Goal: Transaction & Acquisition: Book appointment/travel/reservation

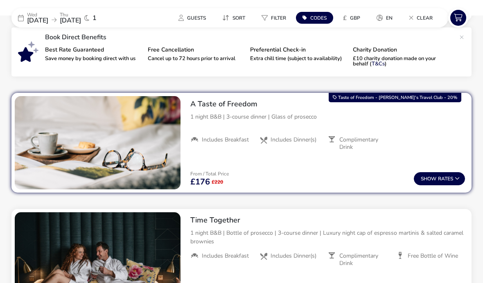
scroll to position [289, 0]
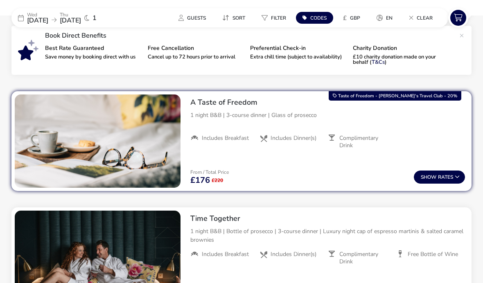
click at [453, 181] on button "Show Rates" at bounding box center [439, 177] width 51 height 13
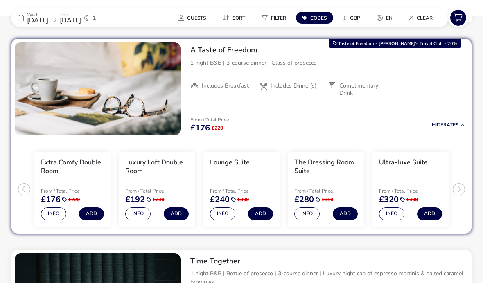
scroll to position [343, 0]
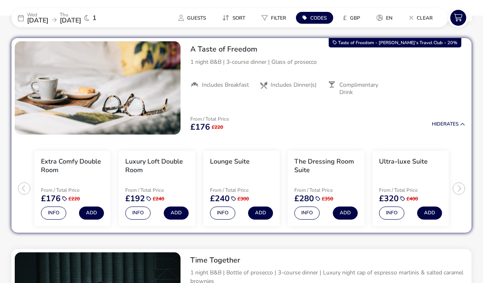
click at [57, 212] on button "Info" at bounding box center [53, 213] width 25 height 13
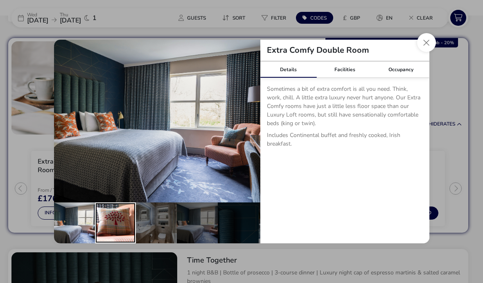
click at [129, 238] on div "details" at bounding box center [115, 223] width 41 height 41
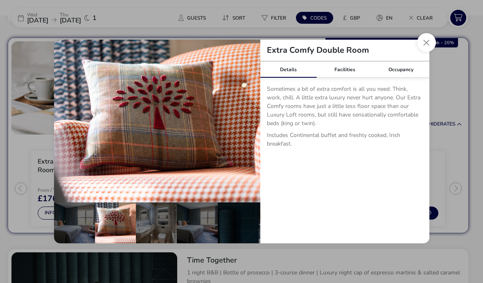
click at [158, 239] on div "details" at bounding box center [156, 223] width 41 height 41
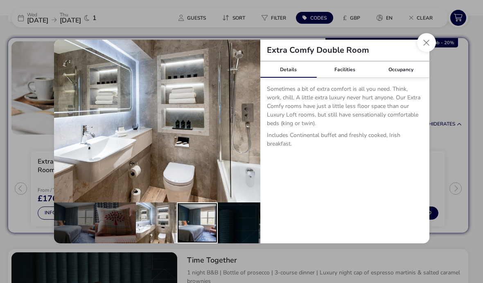
click at [196, 240] on div "details" at bounding box center [197, 223] width 41 height 41
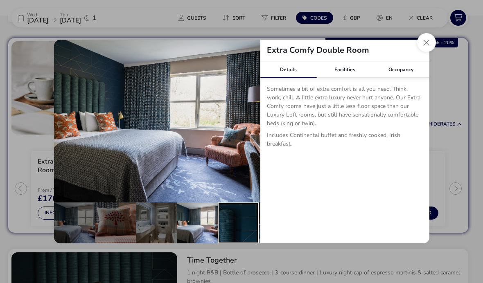
click at [240, 238] on div "details" at bounding box center [238, 223] width 41 height 41
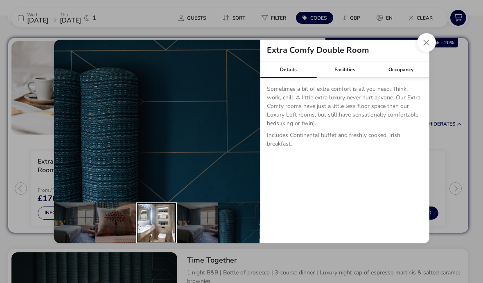
click at [154, 244] on div "details" at bounding box center [156, 223] width 41 height 41
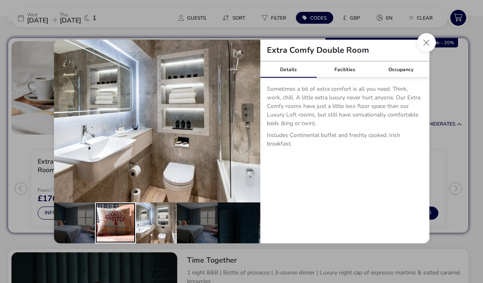
click at [122, 241] on div "details" at bounding box center [115, 223] width 41 height 41
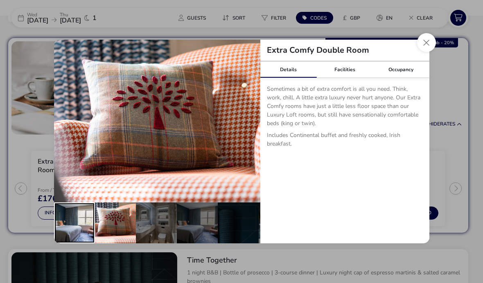
click at [86, 238] on div "details" at bounding box center [74, 223] width 41 height 41
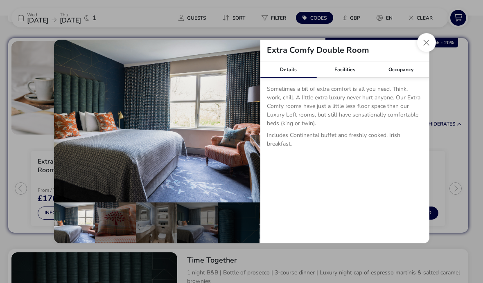
click at [429, 52] on button "Close dialog" at bounding box center [426, 42] width 19 height 19
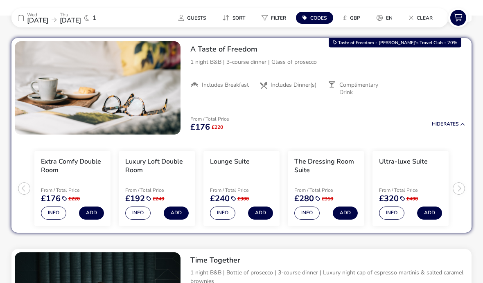
click at [226, 213] on button "Info" at bounding box center [222, 213] width 25 height 13
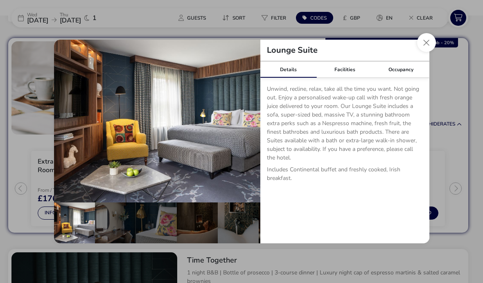
click at [133, 237] on div "details" at bounding box center [115, 223] width 41 height 41
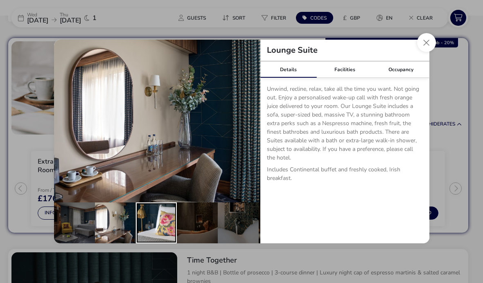
click at [162, 238] on div "details" at bounding box center [156, 223] width 41 height 41
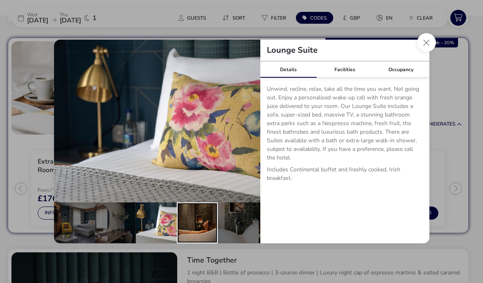
click at [199, 234] on div "details" at bounding box center [197, 223] width 41 height 41
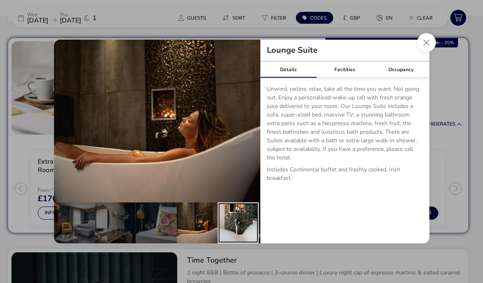
click at [233, 237] on div "details" at bounding box center [238, 223] width 41 height 41
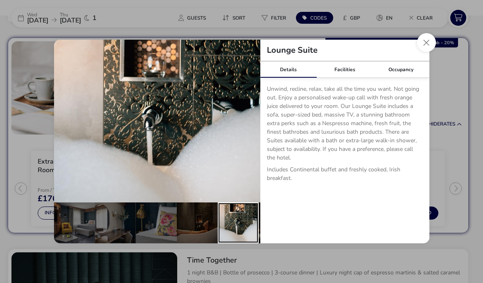
click at [431, 52] on button "Close dialog" at bounding box center [426, 42] width 19 height 19
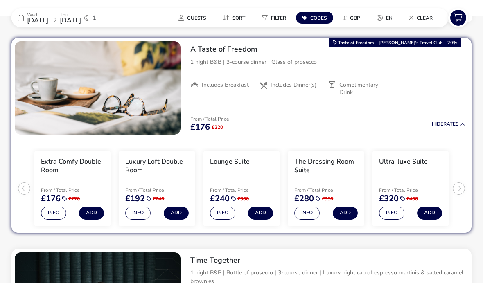
click at [314, 217] on button "Info" at bounding box center [306, 213] width 25 height 13
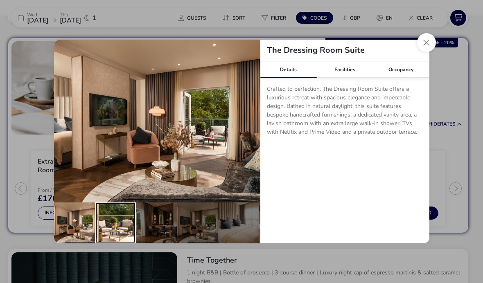
click at [117, 235] on div "details" at bounding box center [115, 223] width 41 height 41
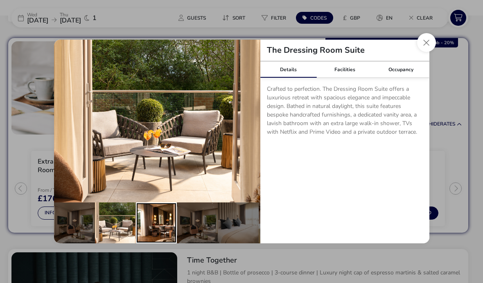
click at [157, 236] on div "details" at bounding box center [156, 223] width 41 height 41
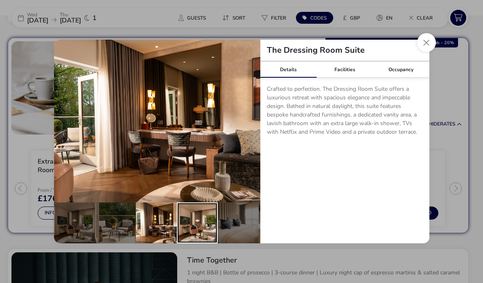
click at [195, 233] on div "details" at bounding box center [197, 223] width 41 height 41
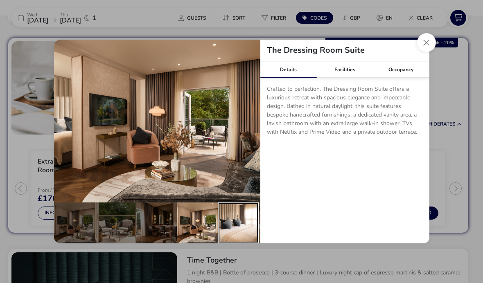
click at [231, 244] on div "details" at bounding box center [238, 223] width 41 height 41
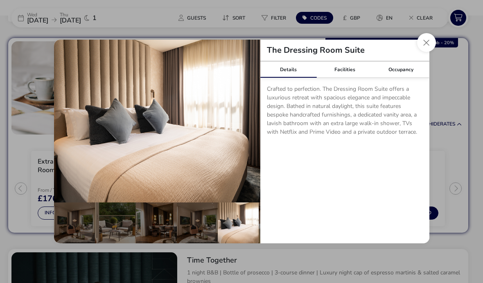
click at [432, 52] on button "Close dialog" at bounding box center [426, 42] width 19 height 19
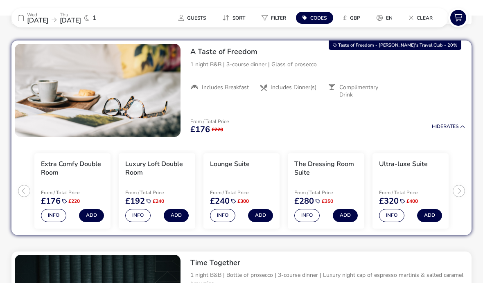
scroll to position [339, 0]
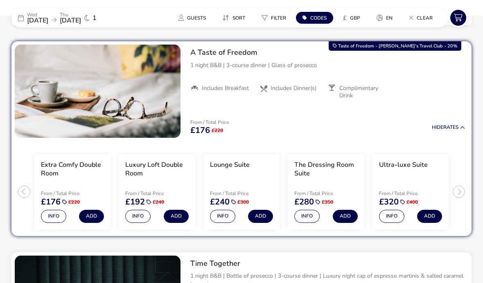
click at [396, 213] on button "Info" at bounding box center [391, 216] width 25 height 13
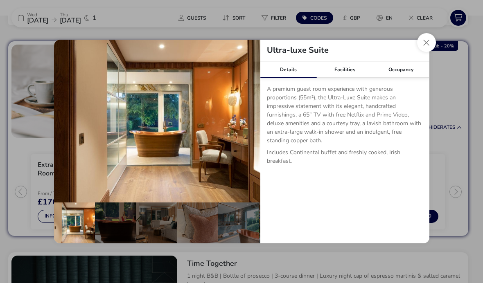
click at [256, 129] on button "details" at bounding box center [248, 121] width 16 height 16
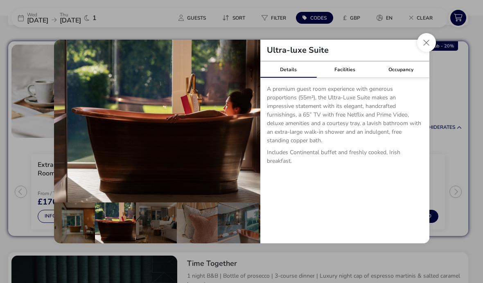
click at [253, 129] on button "details" at bounding box center [248, 121] width 16 height 16
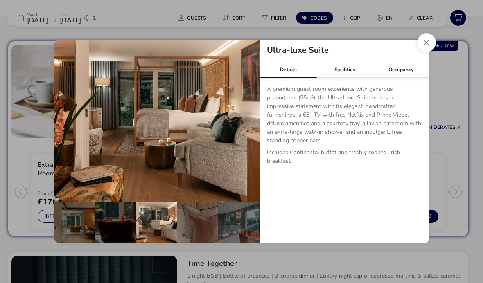
scroll to position [0, 82]
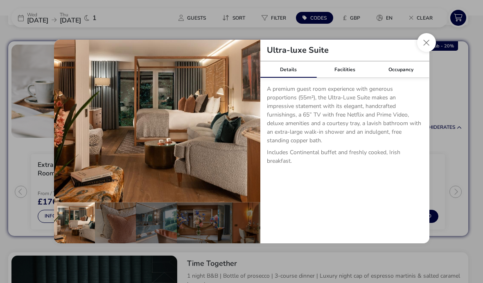
click at [251, 129] on button "details" at bounding box center [248, 121] width 16 height 16
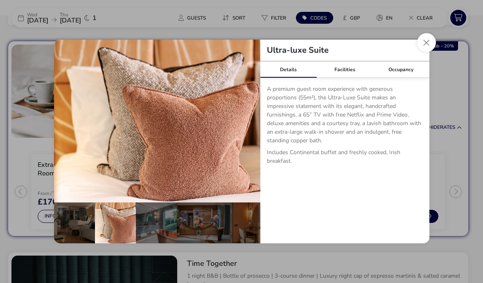
scroll to position [0, 121]
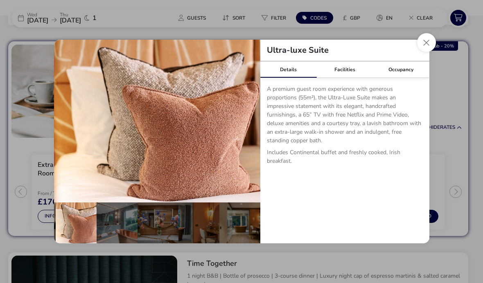
click at [251, 129] on button "details" at bounding box center [248, 121] width 16 height 16
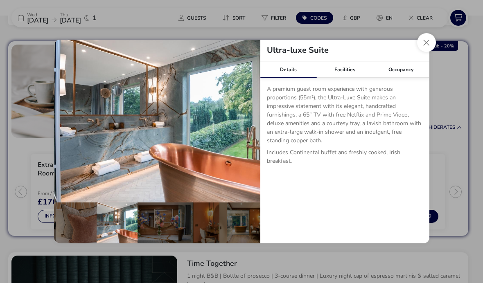
click at [252, 129] on button "details" at bounding box center [248, 121] width 16 height 16
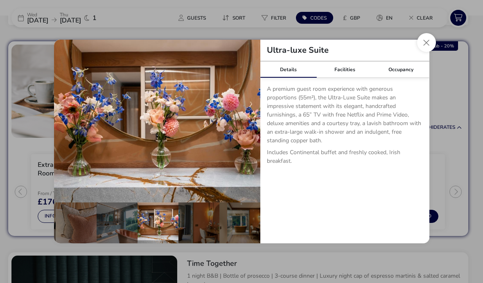
click at [249, 129] on button "details" at bounding box center [248, 121] width 16 height 16
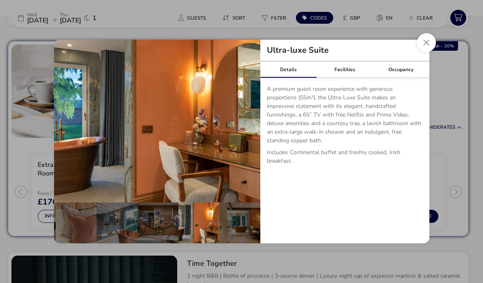
click at [431, 52] on button "Close dialog" at bounding box center [426, 42] width 19 height 19
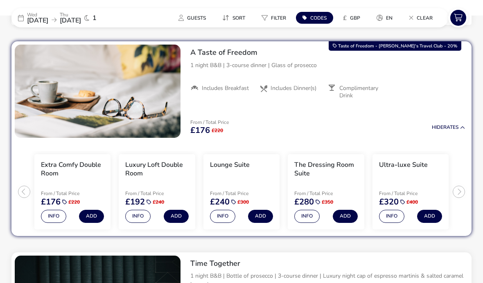
click at [307, 221] on button "Info" at bounding box center [306, 216] width 25 height 13
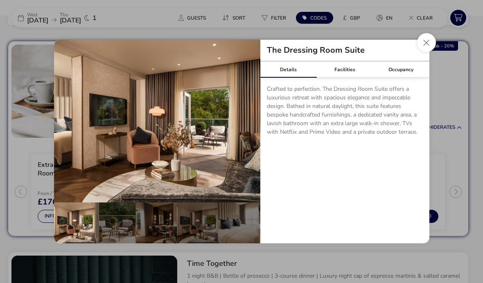
click at [422, 52] on button "Close dialog" at bounding box center [426, 42] width 19 height 19
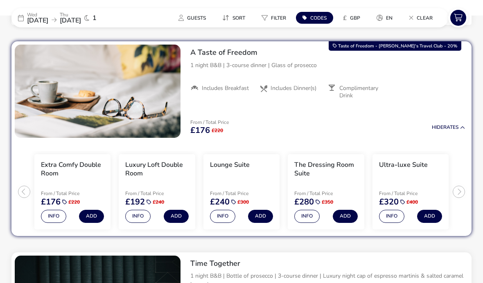
click at [450, 129] on button "Hide Rates" at bounding box center [448, 127] width 33 height 5
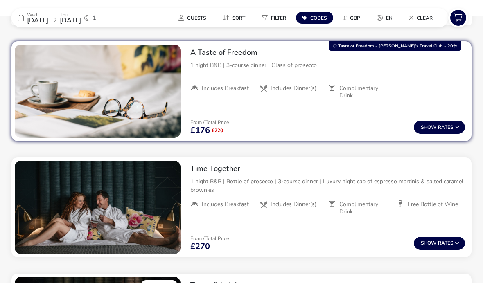
click at [450, 129] on button "Show Rates" at bounding box center [439, 127] width 51 height 13
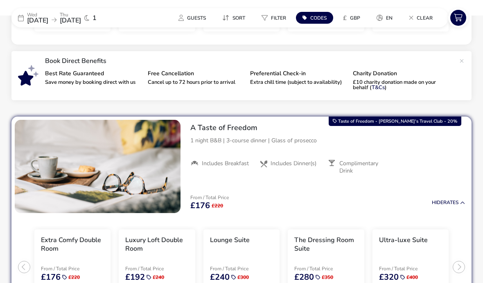
scroll to position [263, 0]
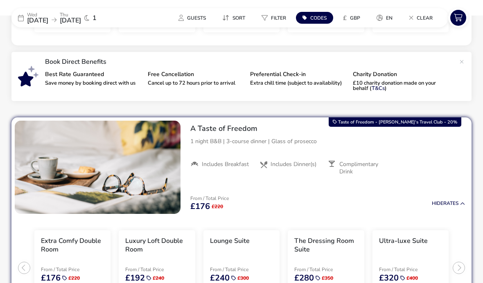
click at [81, 16] on span "[DATE]" at bounding box center [70, 20] width 21 height 9
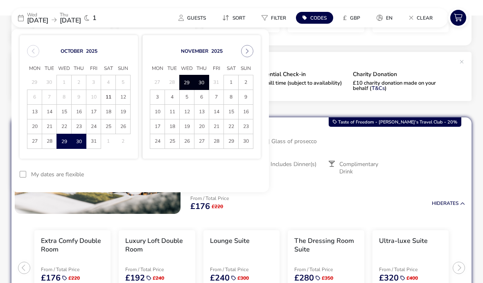
click at [26, 172] on div at bounding box center [23, 174] width 7 height 7
click at [246, 181] on button "Apply Dates" at bounding box center [236, 174] width 50 height 19
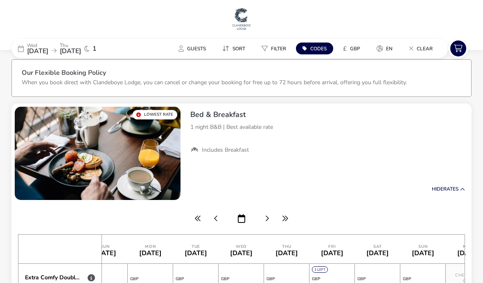
scroll to position [6, 0]
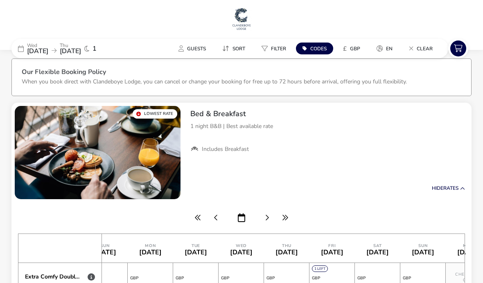
click at [323, 51] on span "Codes" at bounding box center [318, 48] width 16 height 7
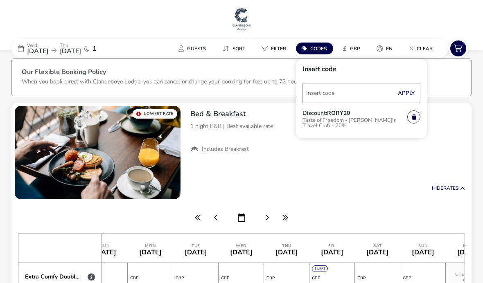
click at [451, 147] on ul "Includes Breakfast" at bounding box center [327, 149] width 275 height 7
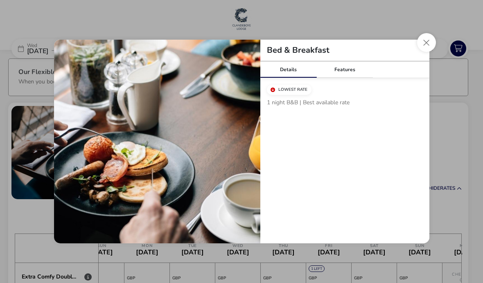
click at [425, 41] on button "Close modal" at bounding box center [426, 42] width 19 height 19
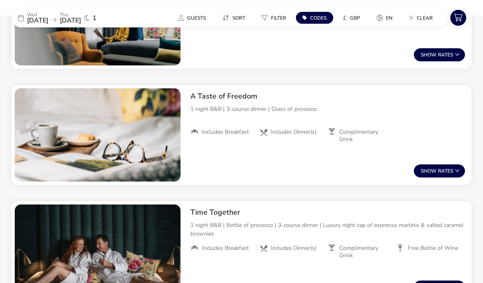
click at [452, 172] on button "Show Rates" at bounding box center [439, 171] width 51 height 13
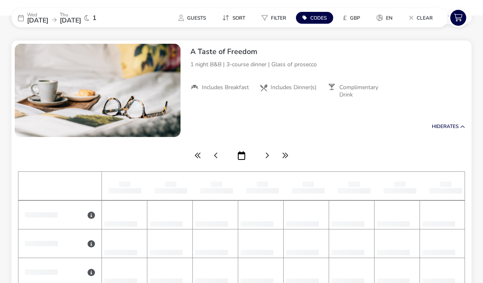
scroll to position [712, 0]
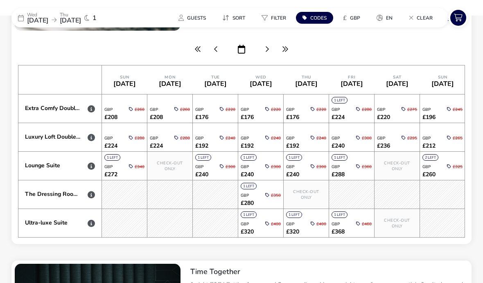
click at [45, 139] on div "Luxury Loft Double Room" at bounding box center [53, 137] width 56 height 7
click at [90, 140] on icon at bounding box center [91, 137] width 7 height 7
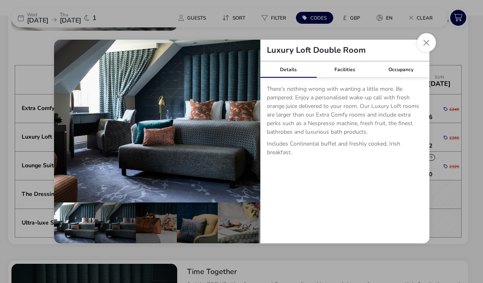
click at [129, 242] on div "details" at bounding box center [115, 223] width 41 height 41
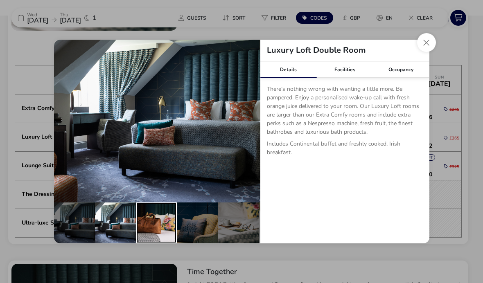
click at [163, 243] on div "details" at bounding box center [156, 223] width 41 height 41
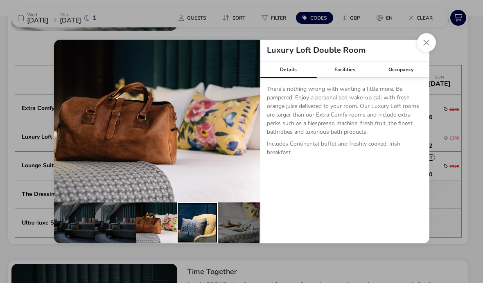
click at [197, 240] on div "details" at bounding box center [197, 223] width 41 height 41
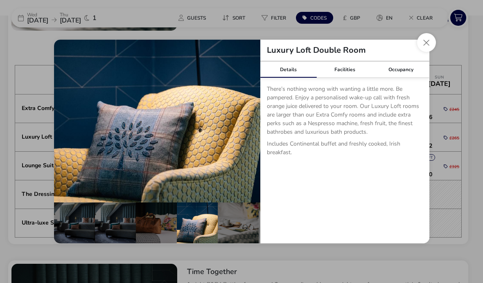
click at [235, 243] on div "details" at bounding box center [238, 223] width 41 height 41
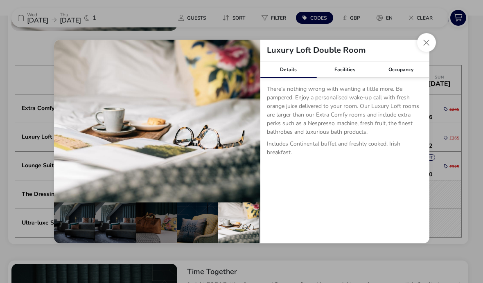
click at [88, 242] on div "details" at bounding box center [74, 223] width 41 height 41
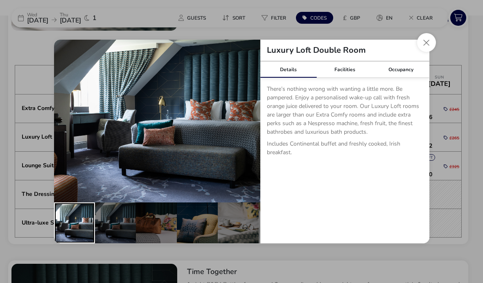
click at [434, 52] on button "Close dialog" at bounding box center [426, 42] width 19 height 19
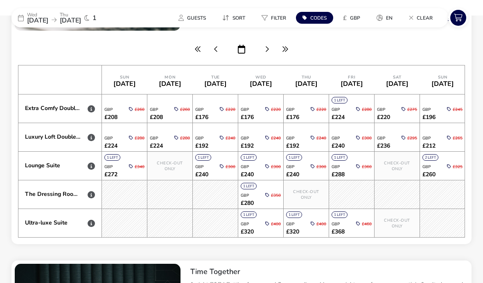
click at [88, 167] on icon at bounding box center [91, 166] width 7 height 7
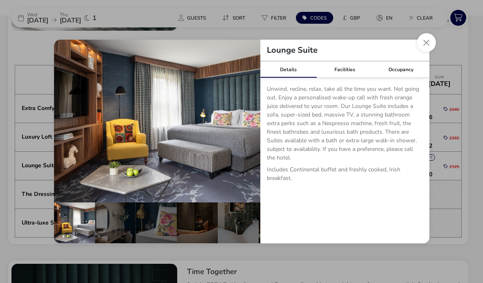
click at [251, 129] on button "details" at bounding box center [248, 121] width 16 height 16
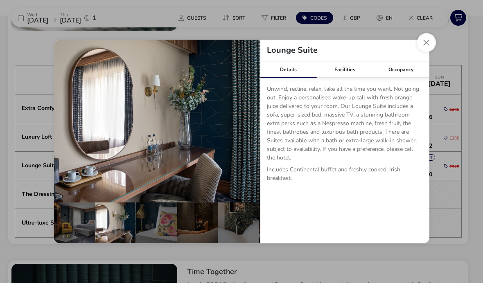
click at [251, 129] on button "details" at bounding box center [248, 121] width 16 height 16
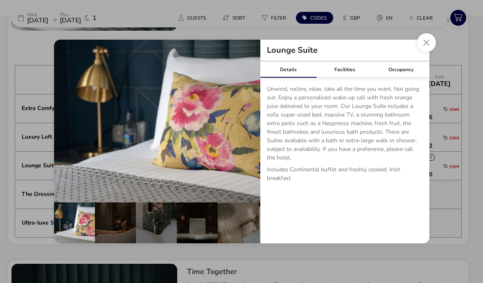
click at [252, 129] on button "details" at bounding box center [248, 121] width 16 height 16
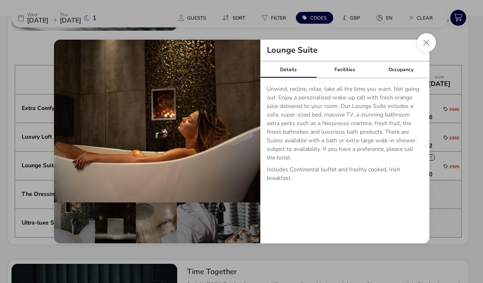
click at [253, 129] on button "details" at bounding box center [248, 121] width 16 height 16
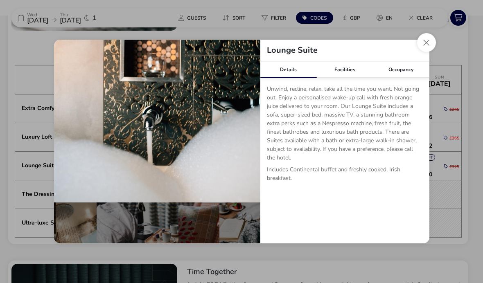
click at [254, 129] on button "details" at bounding box center [248, 121] width 16 height 16
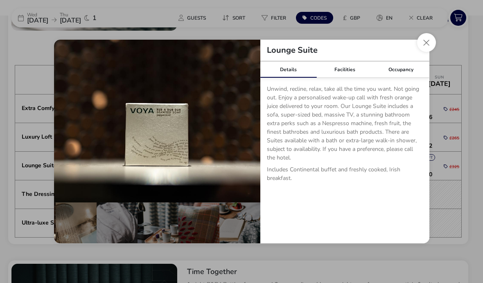
click at [255, 129] on button "details" at bounding box center [248, 121] width 16 height 16
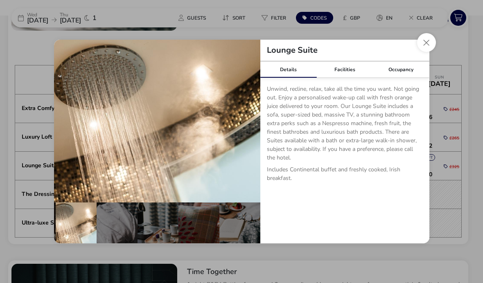
click at [251, 129] on button "details" at bounding box center [248, 121] width 16 height 16
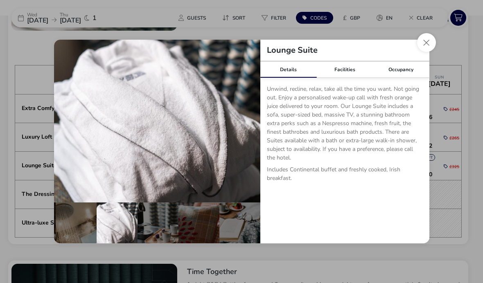
click at [251, 129] on button "details" at bounding box center [248, 121] width 16 height 16
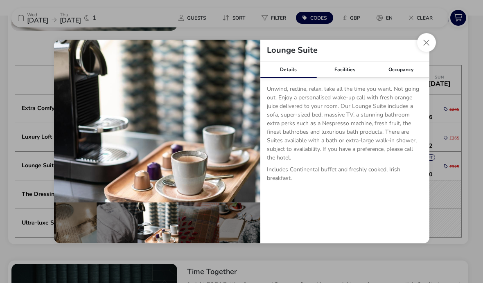
click at [255, 129] on button "details" at bounding box center [248, 121] width 16 height 16
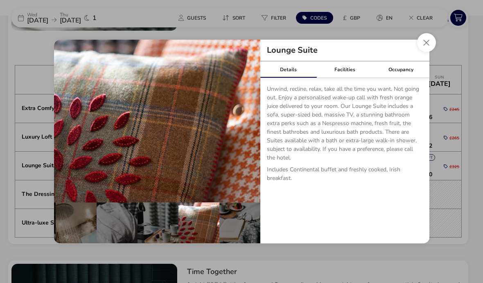
click at [253, 129] on button "details" at bounding box center [248, 121] width 16 height 16
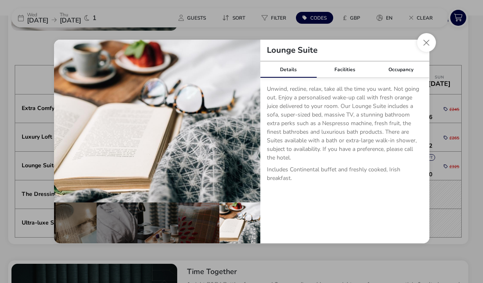
click at [425, 52] on button "Close dialog" at bounding box center [426, 42] width 19 height 19
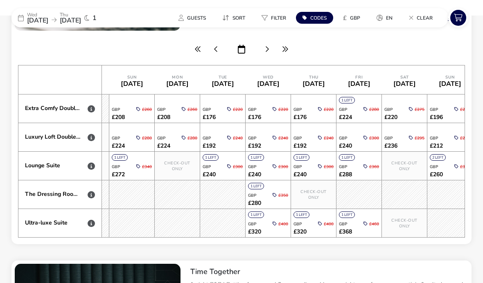
scroll to position [0, 1503]
